Goal: Navigation & Orientation: Find specific page/section

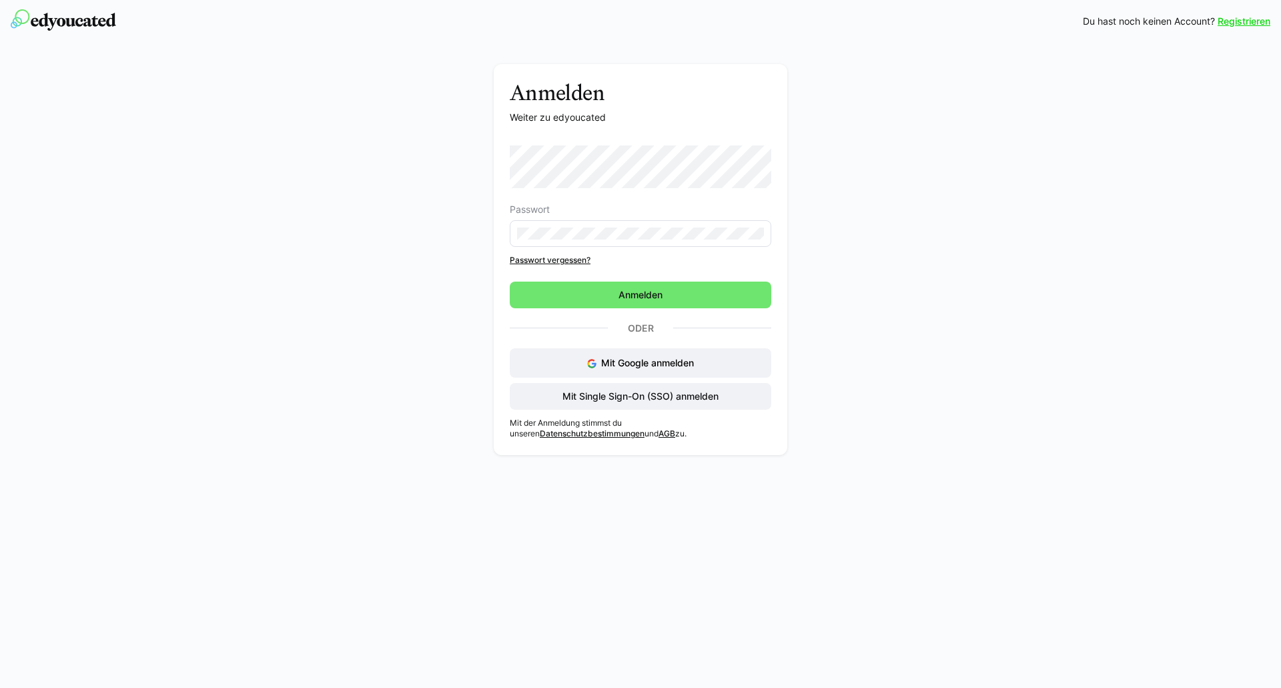
click at [549, 242] on eds-input at bounding box center [640, 233] width 261 height 27
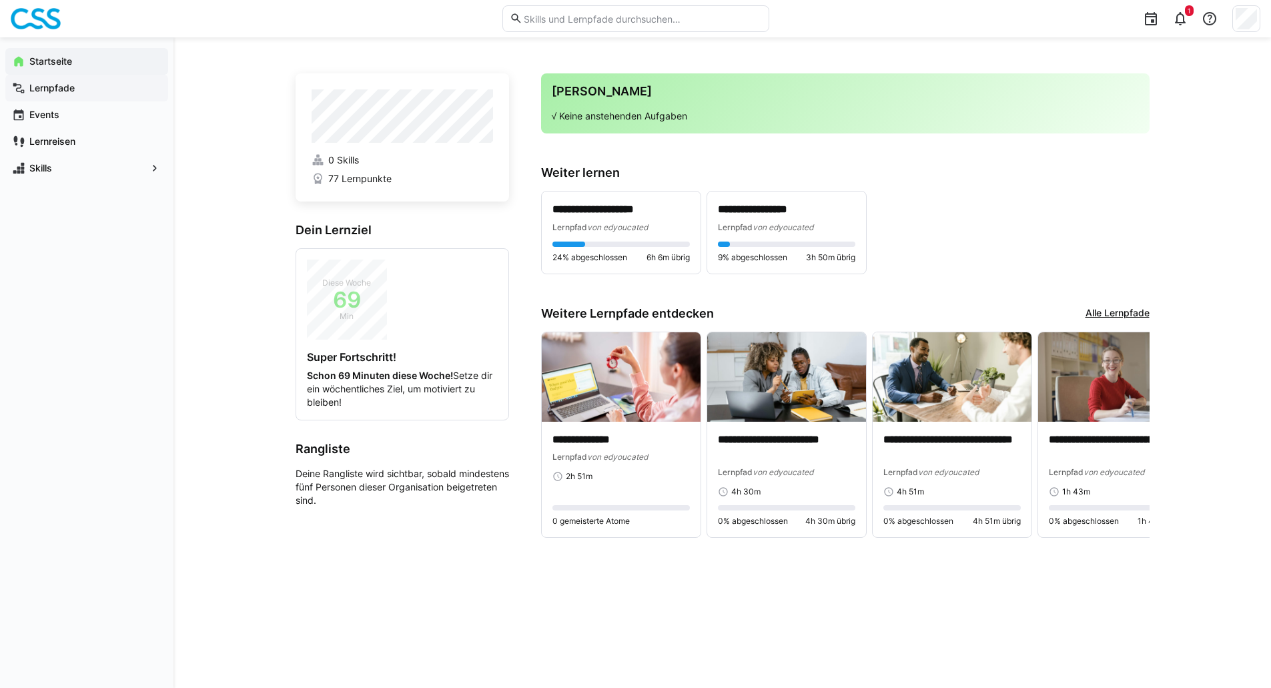
click at [0, 0] on app-navigation-label "Lernpfade" at bounding box center [0, 0] width 0 height 0
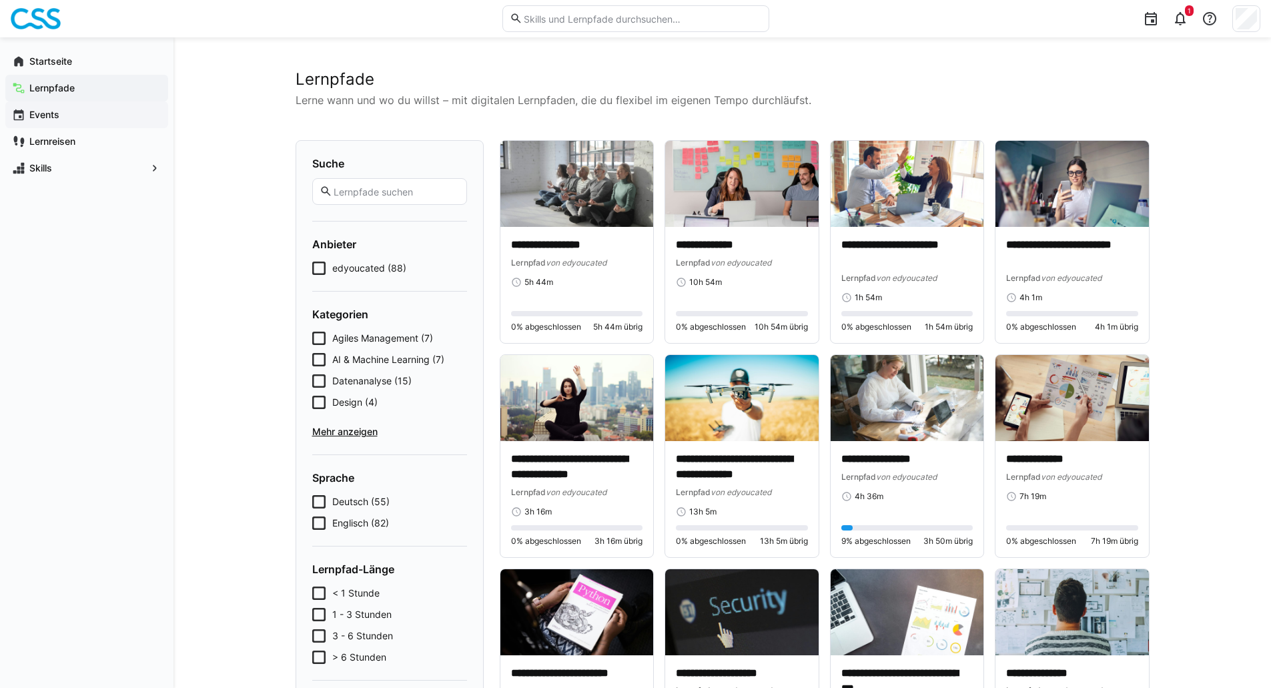
click at [0, 0] on app-navigation-label "Events" at bounding box center [0, 0] width 0 height 0
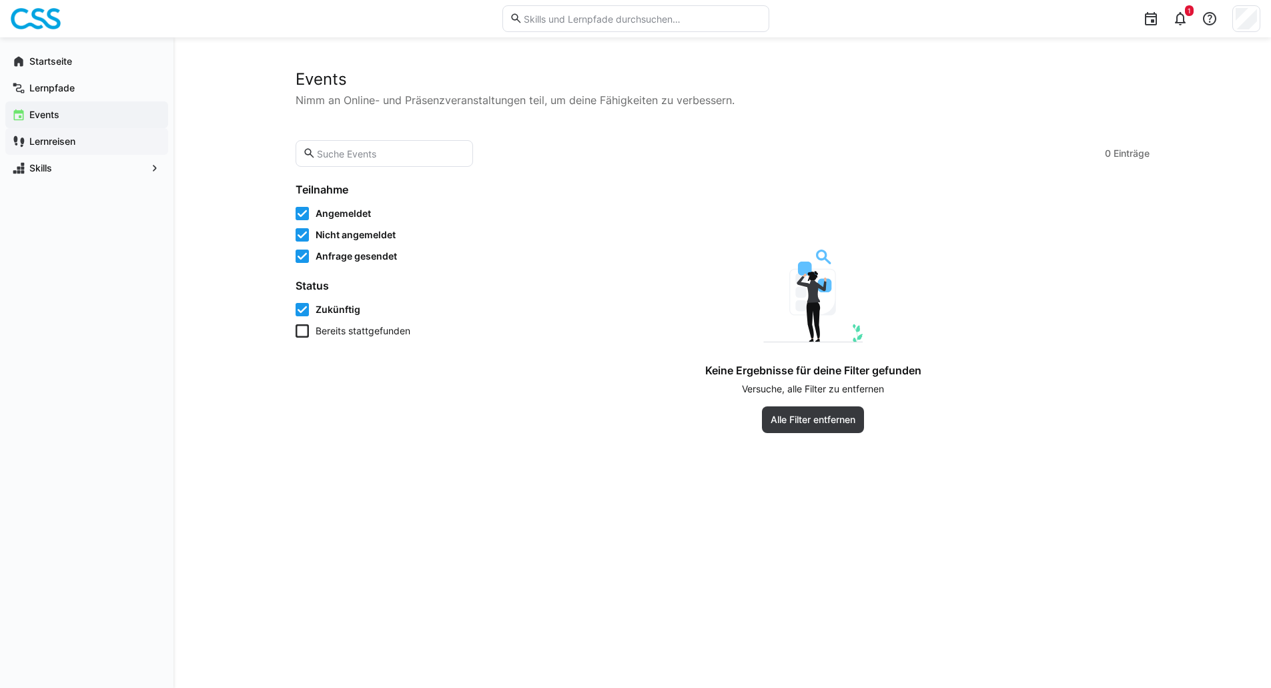
click at [0, 0] on app-navigation-label "Lernreisen" at bounding box center [0, 0] width 0 height 0
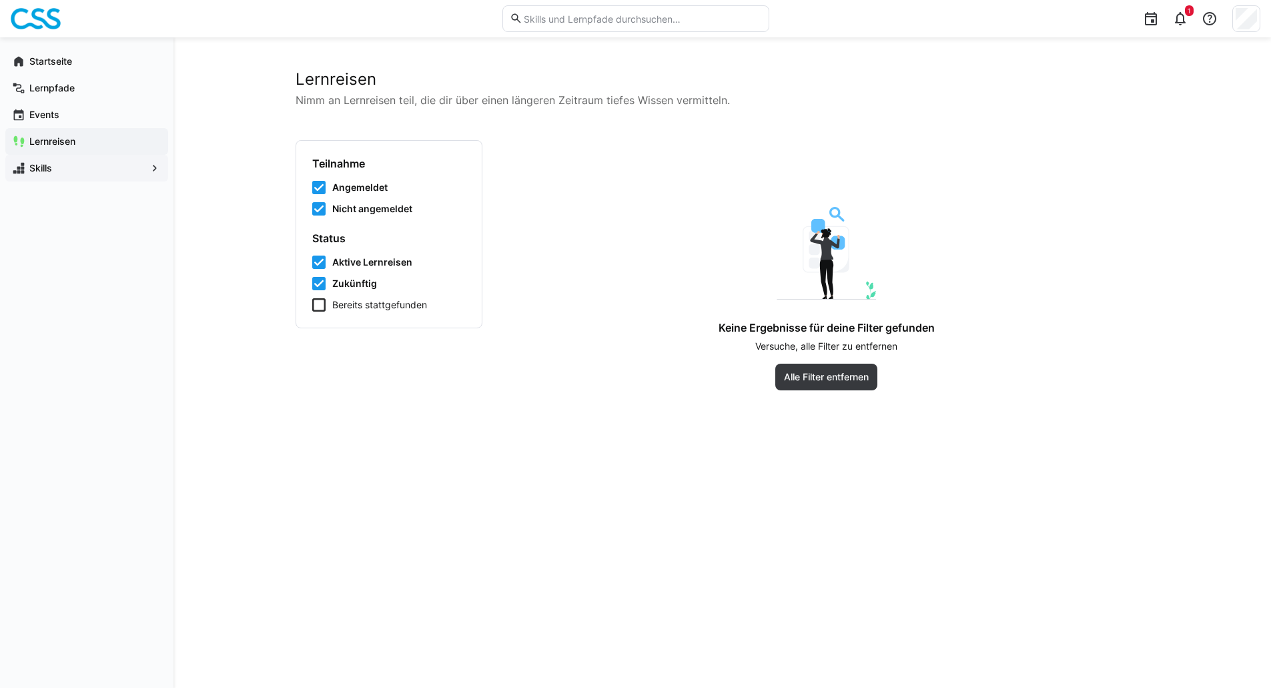
click at [0, 0] on app-navigation-label "Skills" at bounding box center [0, 0] width 0 height 0
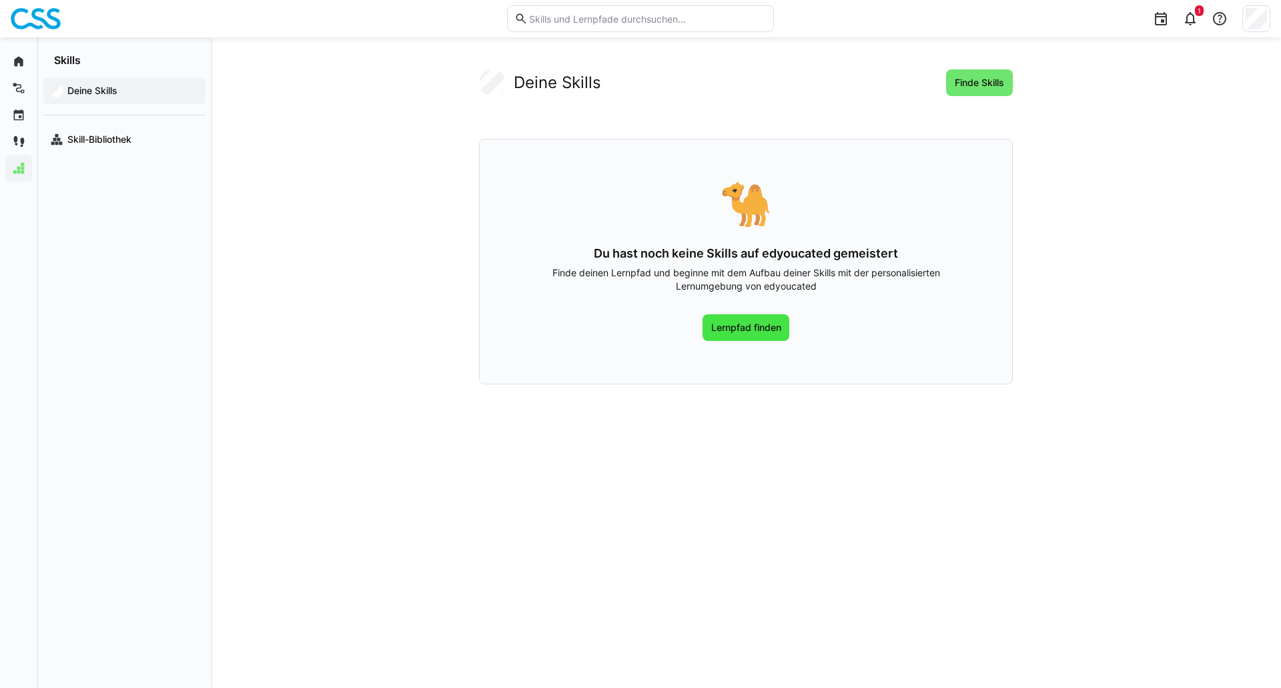
click at [743, 325] on span "Lernpfad finden" at bounding box center [746, 327] width 74 height 13
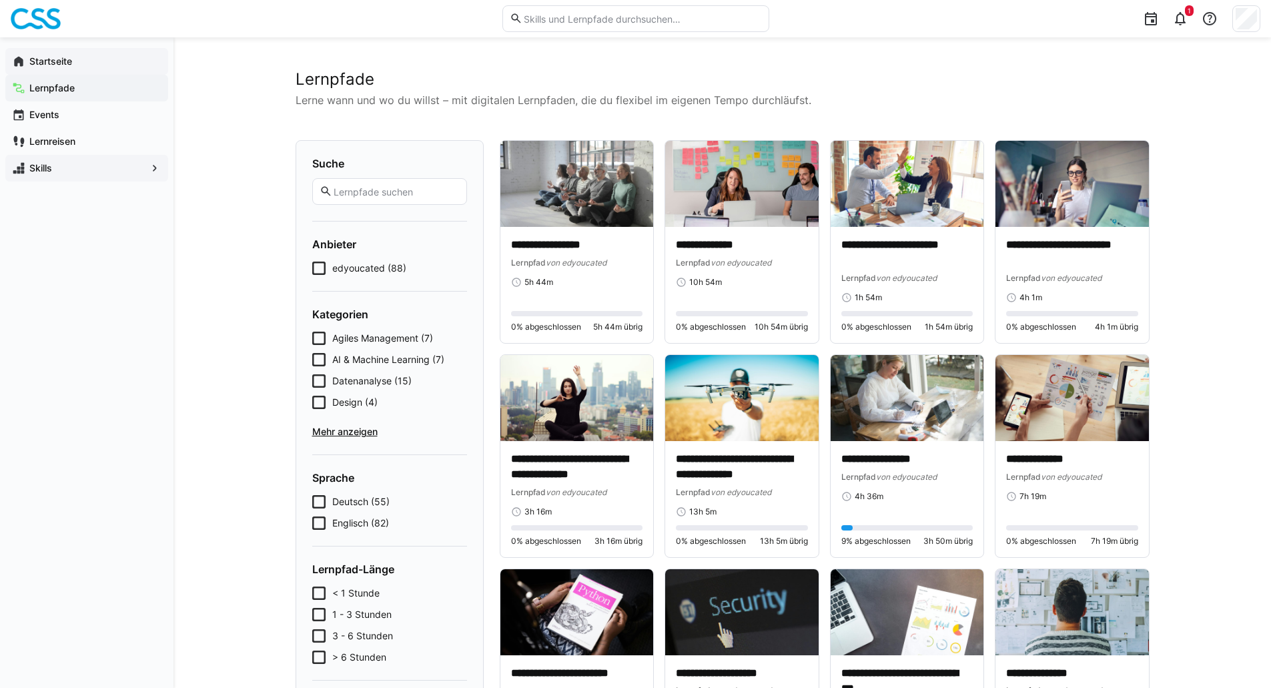
click at [0, 0] on app-navigation-label "Startseite" at bounding box center [0, 0] width 0 height 0
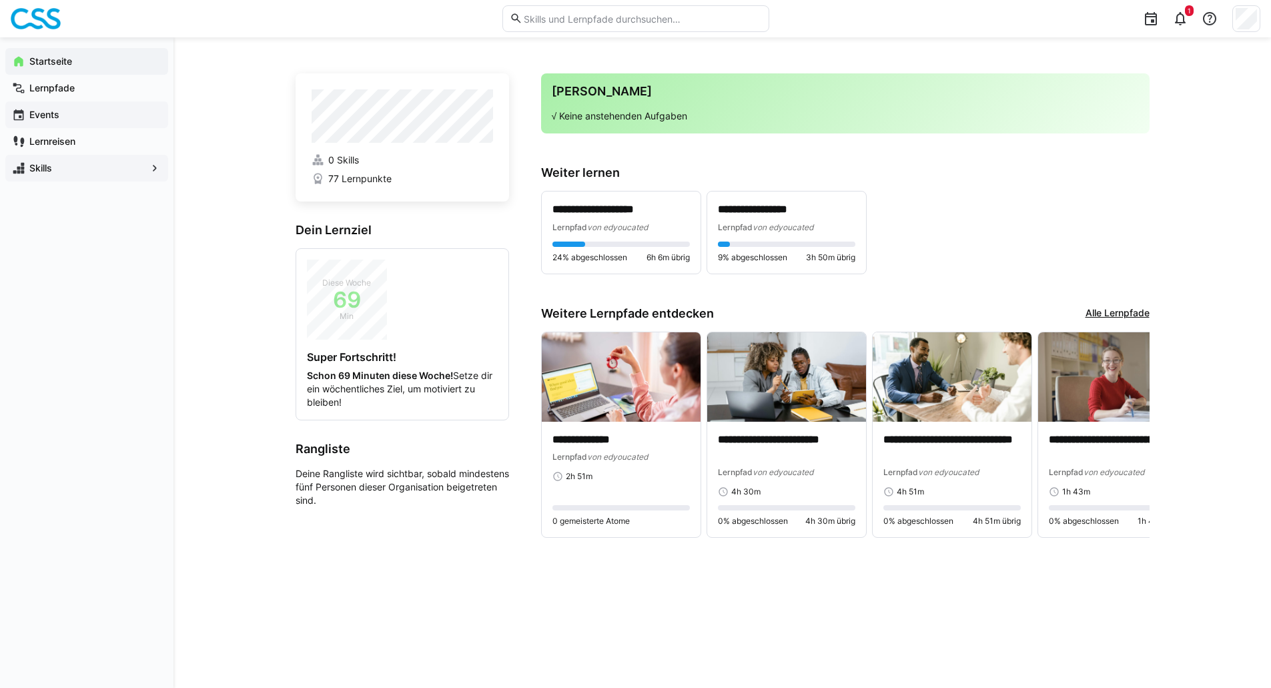
click at [84, 103] on div "Events" at bounding box center [86, 114] width 163 height 27
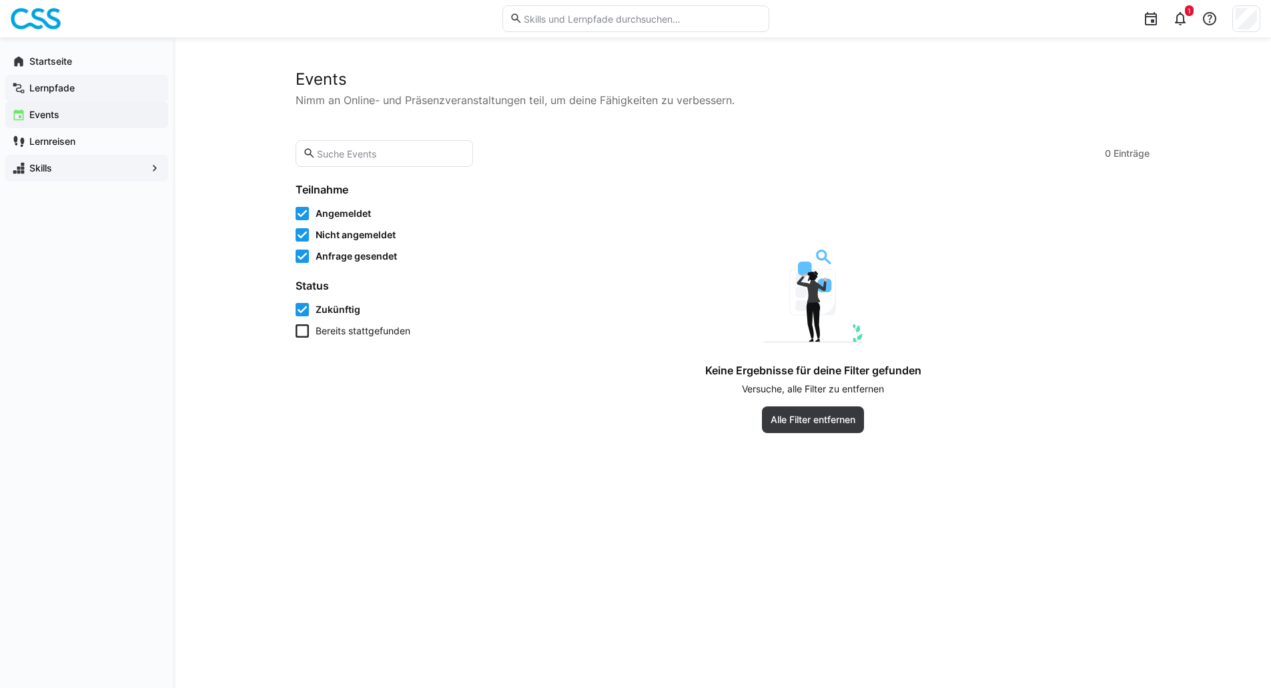
click at [0, 0] on app-navigation-label "Lernpfade" at bounding box center [0, 0] width 0 height 0
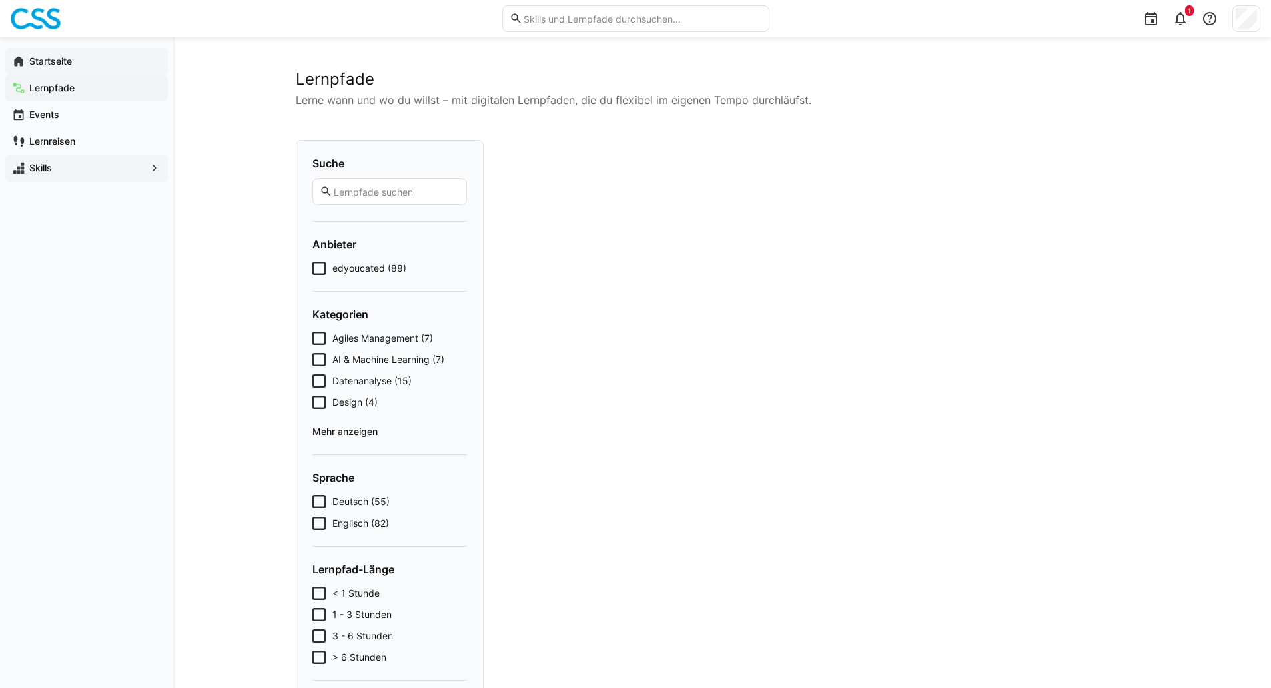
click at [0, 0] on app-navigation-label "Startseite" at bounding box center [0, 0] width 0 height 0
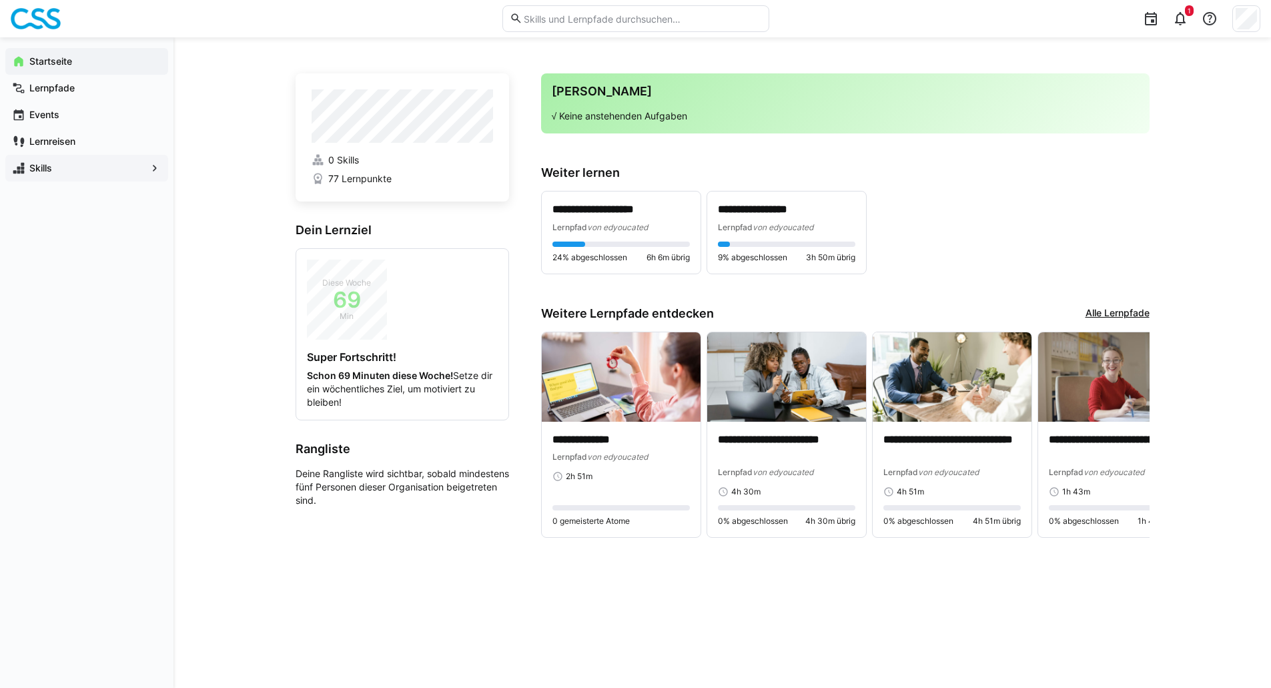
click at [172, 234] on div "Startseite Lernpfade Events Lernreisen Skills" at bounding box center [86, 362] width 173 height 650
